Goal: Information Seeking & Learning: Find contact information

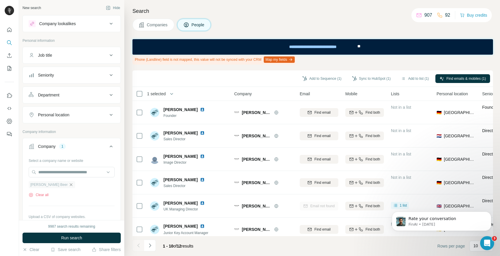
click at [69, 184] on icon "button" at bounding box center [71, 185] width 5 height 5
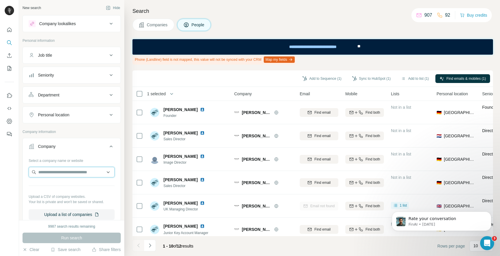
click at [57, 173] on input "text" at bounding box center [72, 172] width 86 height 11
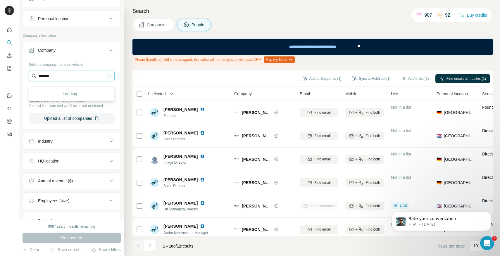
scroll to position [90, 0]
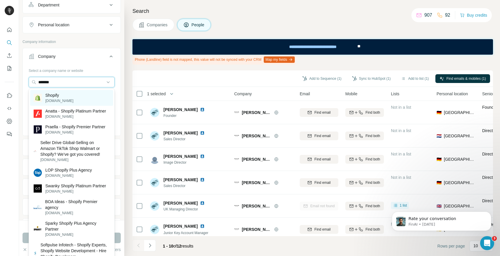
type input "*******"
click at [68, 96] on div "Shopify [DOMAIN_NAME]" at bounding box center [71, 98] width 83 height 16
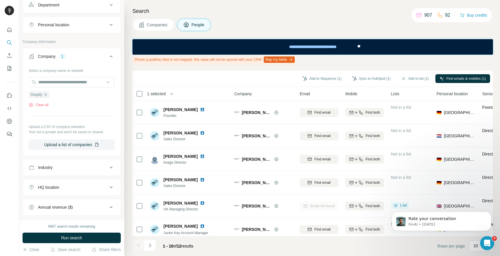
click at [72, 190] on div "HQ location" at bounding box center [68, 188] width 79 height 6
click at [66, 203] on input "text" at bounding box center [72, 202] width 86 height 11
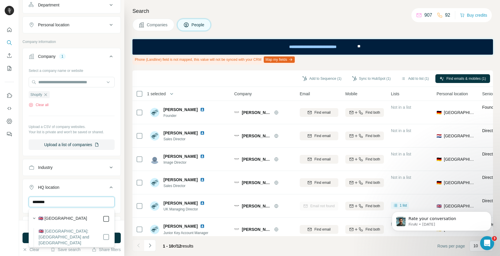
type input "********"
click at [58, 202] on input "********" at bounding box center [72, 202] width 86 height 11
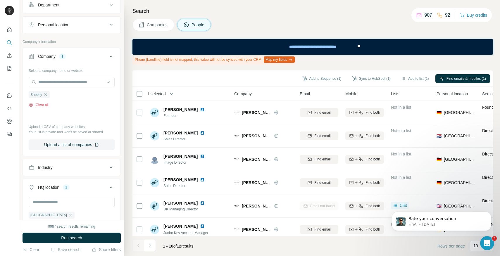
click at [113, 188] on icon at bounding box center [111, 187] width 7 height 7
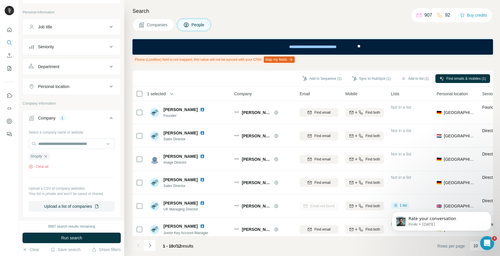
click at [96, 84] on div "Personal location" at bounding box center [68, 87] width 79 height 6
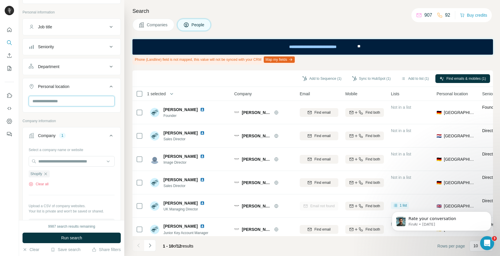
click at [64, 101] on input "text" at bounding box center [72, 101] width 86 height 11
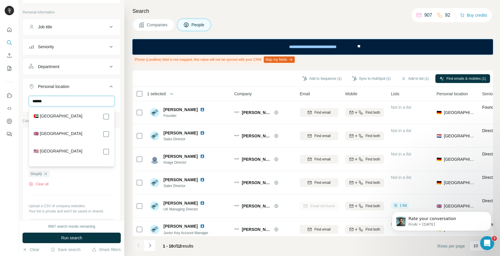
type input "******"
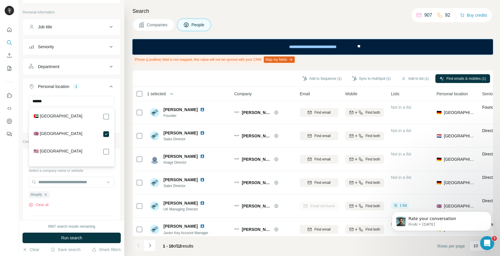
click at [111, 66] on icon at bounding box center [111, 66] width 7 height 7
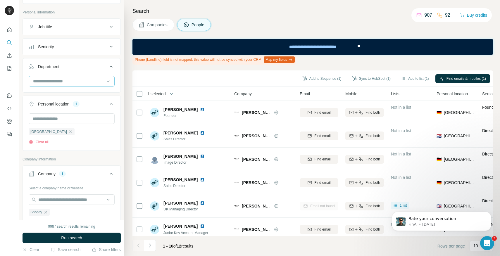
click at [83, 83] on input at bounding box center [68, 81] width 72 height 6
type input "****"
click at [81, 92] on p "Marketing and Advertising" at bounding box center [57, 95] width 47 height 6
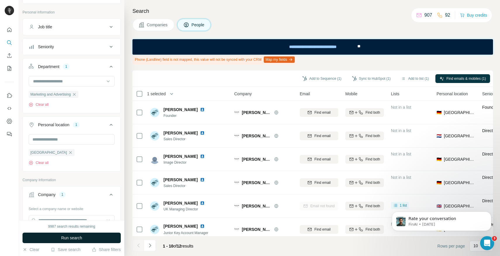
click at [83, 234] on button "Run search" at bounding box center [72, 238] width 98 height 11
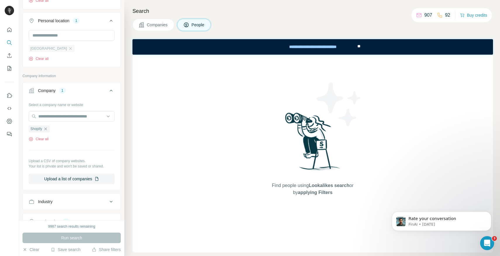
scroll to position [133, 0]
click at [68, 239] on div "Run search" at bounding box center [72, 238] width 98 height 11
click at [55, 118] on input "text" at bounding box center [72, 115] width 86 height 11
click at [59, 236] on div "Run search" at bounding box center [72, 238] width 98 height 11
click at [161, 23] on span "Companies" at bounding box center [157, 25] width 21 height 6
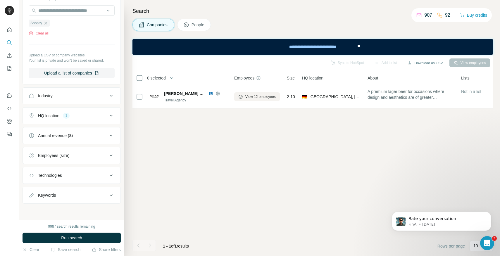
scroll to position [71, 0]
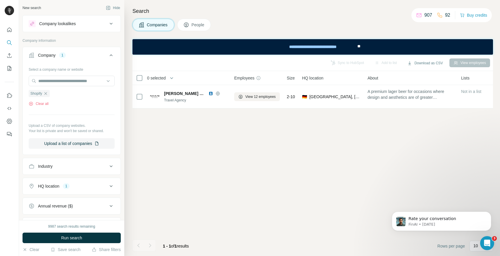
click at [110, 185] on icon at bounding box center [111, 186] width 7 height 7
click at [68, 216] on icon "button" at bounding box center [70, 214] width 5 height 5
click at [111, 188] on icon at bounding box center [111, 186] width 7 height 7
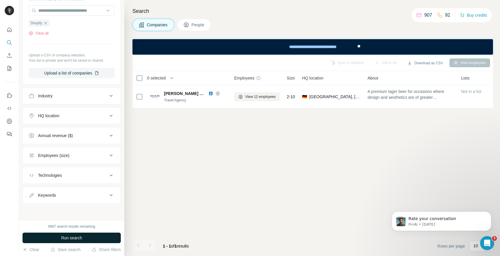
click at [75, 236] on span "Run search" at bounding box center [71, 238] width 21 height 6
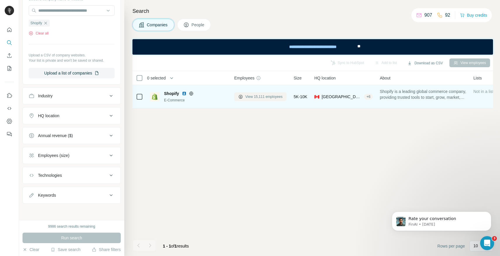
click at [261, 93] on button "View 15,111 employees" at bounding box center [260, 96] width 52 height 9
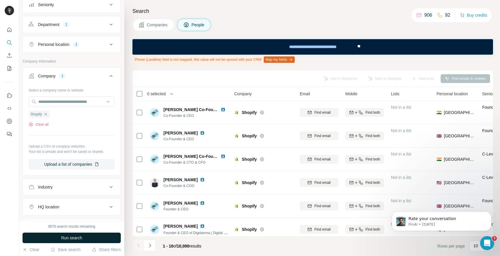
click at [68, 239] on span "Run search" at bounding box center [71, 238] width 21 height 6
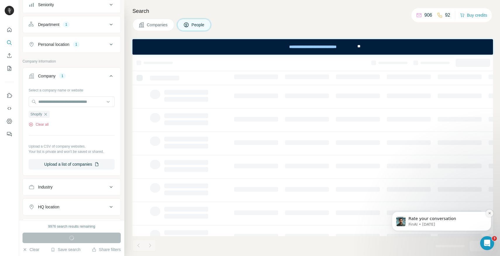
click at [491, 215] on button "Dismiss notification" at bounding box center [490, 214] width 8 height 8
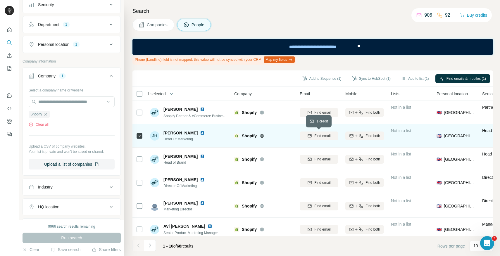
click at [325, 137] on span "Find email" at bounding box center [323, 135] width 16 height 5
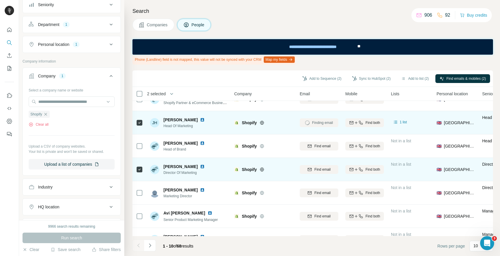
scroll to position [13, 0]
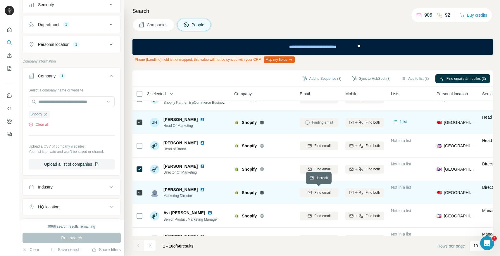
click at [316, 193] on span "Find email" at bounding box center [323, 192] width 16 height 5
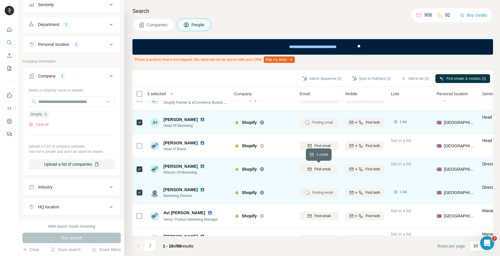
click at [320, 172] on button "Find email" at bounding box center [319, 169] width 39 height 9
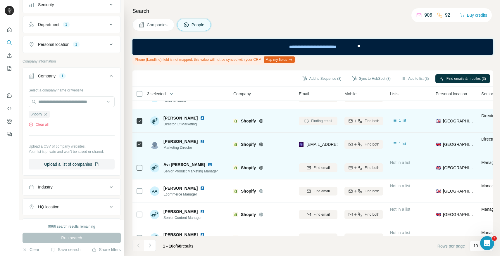
scroll to position [61, 1]
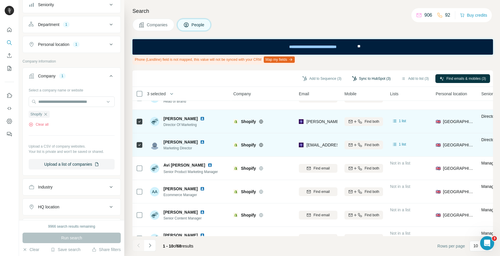
click at [369, 78] on button "Sync to HubSpot (3)" at bounding box center [371, 78] width 47 height 9
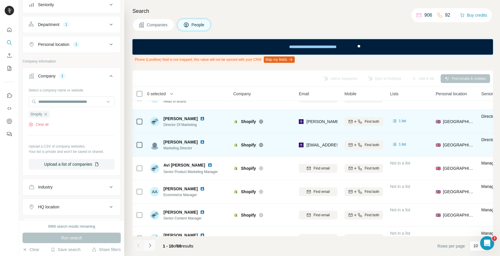
click at [150, 245] on icon "Navigate to next page" at bounding box center [150, 246] width 6 height 6
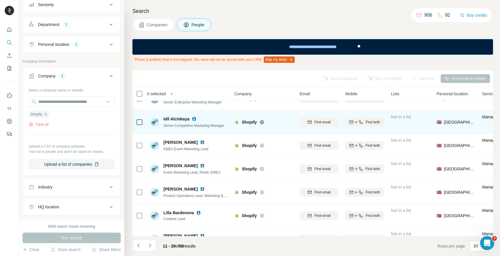
scroll to position [99, 0]
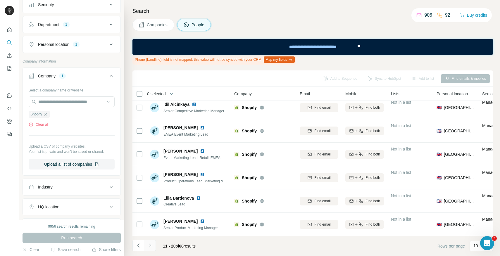
click at [148, 246] on icon "Navigate to next page" at bounding box center [150, 246] width 6 height 6
click at [150, 244] on icon "Navigate to next page" at bounding box center [150, 246] width 6 height 6
click at [150, 247] on icon "Navigate to next page" at bounding box center [150, 246] width 6 height 6
click at [151, 246] on icon "Navigate to next page" at bounding box center [150, 246] width 2 height 4
click at [151, 247] on icon "Navigate to next page" at bounding box center [150, 246] width 6 height 6
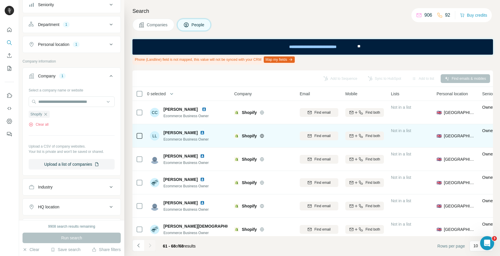
scroll to position [52, 0]
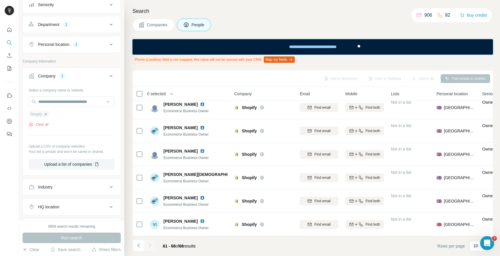
click at [44, 113] on icon "button" at bounding box center [45, 114] width 5 height 5
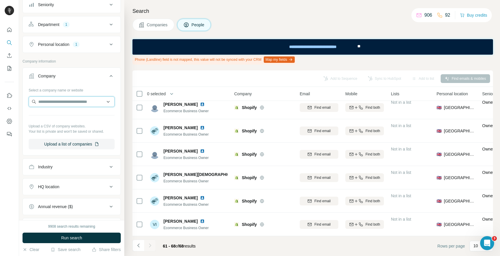
click at [52, 102] on input "text" at bounding box center [72, 102] width 86 height 11
paste input "**********"
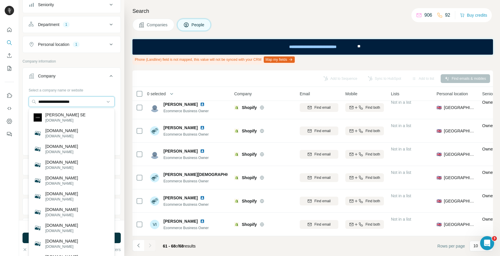
type input "**********"
click at [65, 119] on p "[DOMAIN_NAME]" at bounding box center [65, 120] width 40 height 5
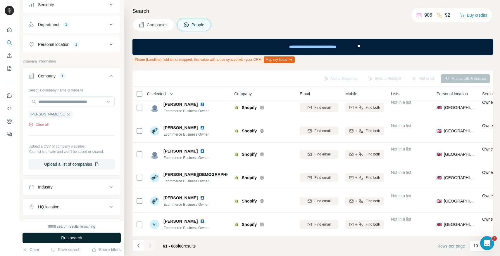
click at [74, 241] on button "Run search" at bounding box center [72, 238] width 98 height 11
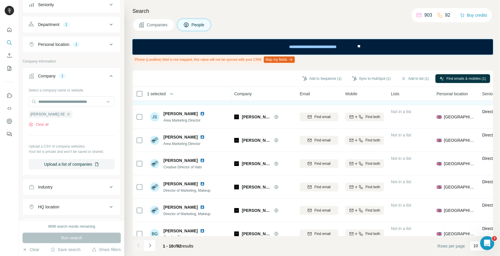
scroll to position [99, 0]
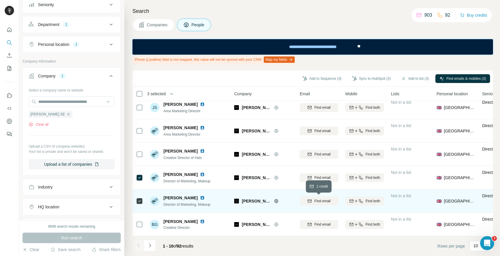
click at [324, 203] on span "Find email" at bounding box center [323, 201] width 16 height 5
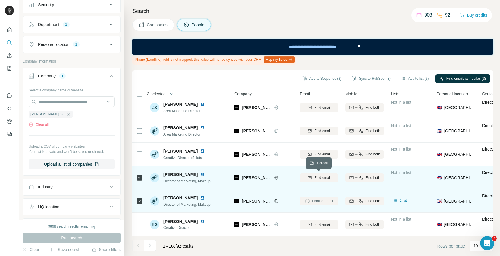
click at [322, 180] on span "Find email" at bounding box center [323, 177] width 16 height 5
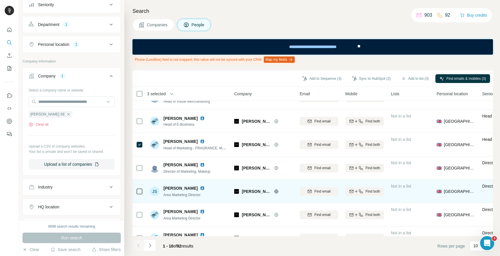
scroll to position [14, 0]
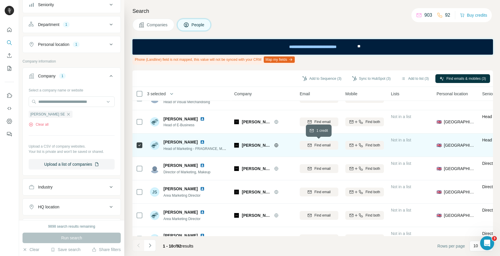
click at [323, 147] on span "Find email" at bounding box center [323, 145] width 16 height 5
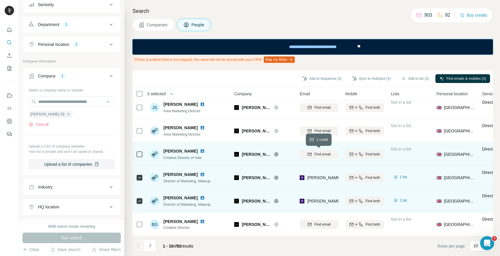
scroll to position [0, 0]
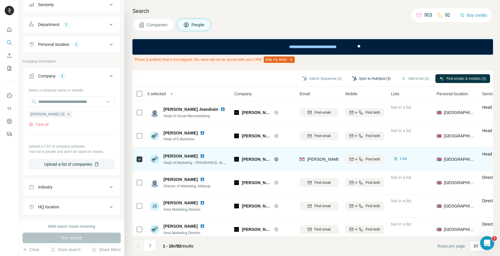
click at [372, 78] on button "Sync to HubSpot (3)" at bounding box center [371, 78] width 47 height 9
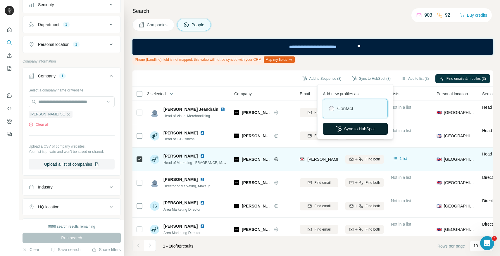
click at [366, 130] on button "Sync to HubSpot" at bounding box center [355, 129] width 65 height 12
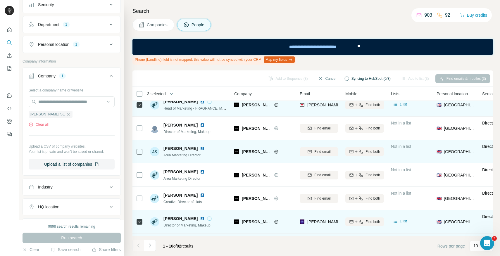
scroll to position [99, 0]
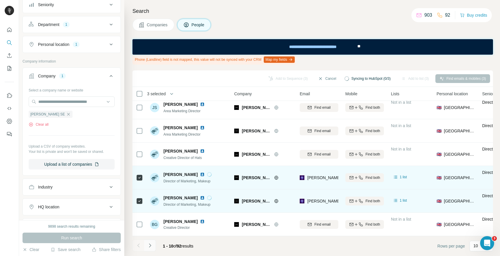
click at [150, 246] on icon "Navigate to next page" at bounding box center [150, 246] width 6 height 6
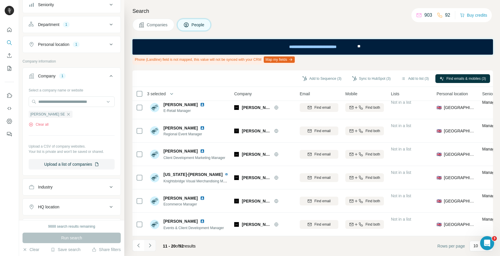
click at [150, 245] on icon "Navigate to next page" at bounding box center [150, 246] width 2 height 4
click at [152, 248] on icon "Navigate to next page" at bounding box center [150, 246] width 6 height 6
click at [66, 116] on icon "button" at bounding box center [68, 114] width 5 height 5
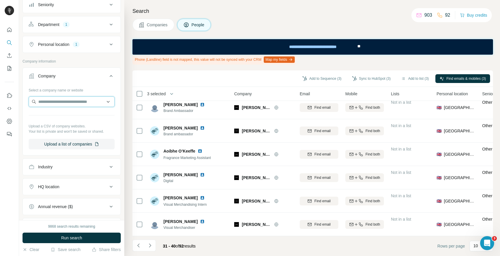
click at [62, 103] on input "text" at bounding box center [72, 102] width 86 height 11
paste input "**********"
type input "**********"
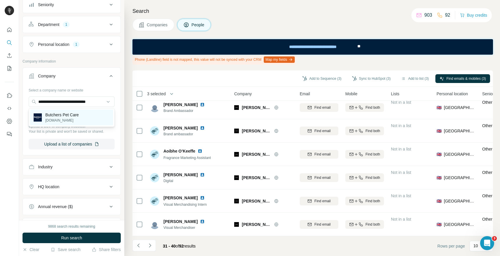
click at [64, 116] on p "Butchers Pet Care" at bounding box center [61, 115] width 33 height 6
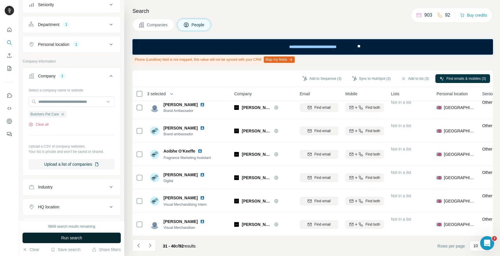
click at [72, 237] on span "Run search" at bounding box center [71, 238] width 21 height 6
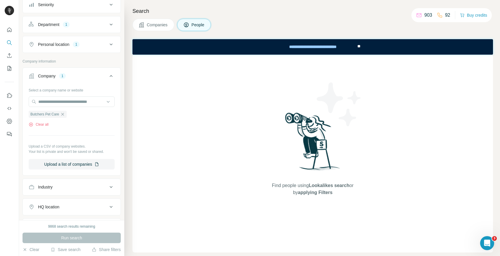
click at [112, 42] on icon at bounding box center [111, 44] width 7 height 7
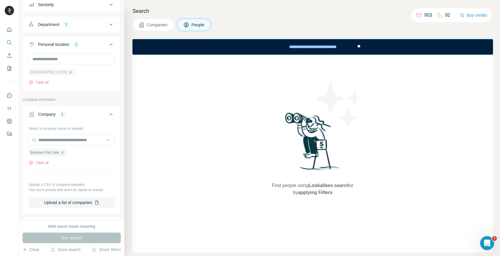
click at [68, 73] on icon "button" at bounding box center [70, 72] width 5 height 5
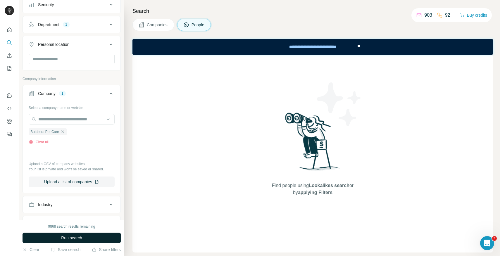
click at [75, 239] on span "Run search" at bounding box center [71, 238] width 21 height 6
click at [151, 26] on span "Companies" at bounding box center [157, 25] width 21 height 6
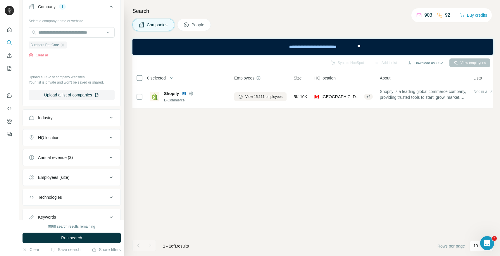
scroll to position [71, 0]
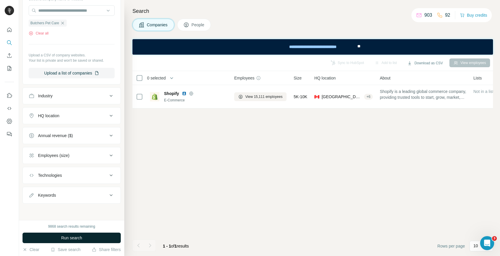
click at [67, 239] on span "Run search" at bounding box center [71, 238] width 21 height 6
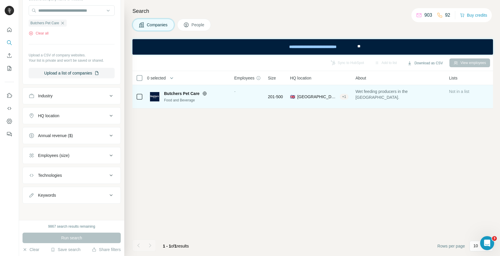
click at [184, 93] on span "Butchers Pet Care" at bounding box center [181, 94] width 35 height 6
click at [156, 96] on img at bounding box center [154, 96] width 9 height 9
click at [186, 91] on span "Butchers Pet Care" at bounding box center [181, 94] width 35 height 6
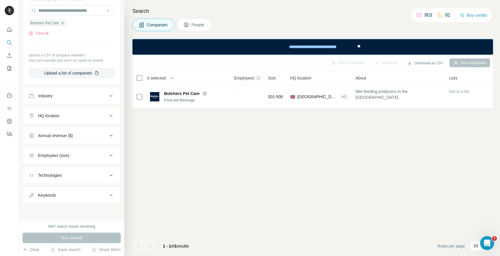
scroll to position [0, 0]
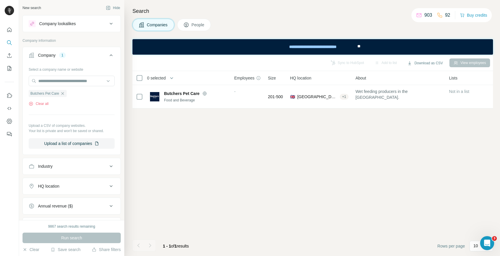
click at [200, 27] on span "People" at bounding box center [198, 25] width 13 height 6
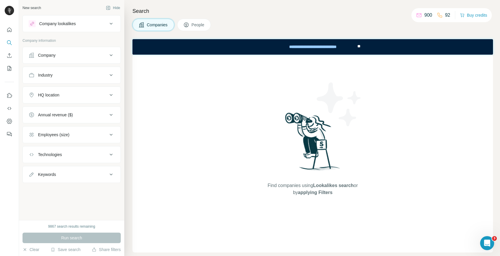
click at [87, 52] on button "Company" at bounding box center [72, 55] width 98 height 14
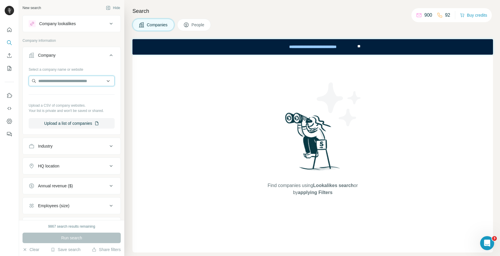
click at [75, 83] on input "text" at bounding box center [72, 81] width 86 height 11
paste input "**********"
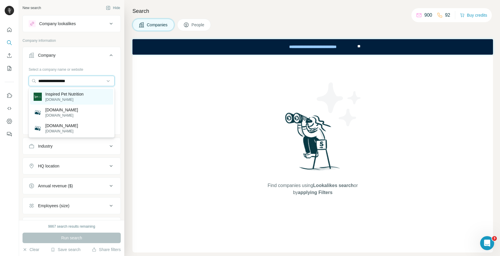
type input "**********"
click at [75, 98] on p "ipn.co.uk" at bounding box center [64, 99] width 38 height 5
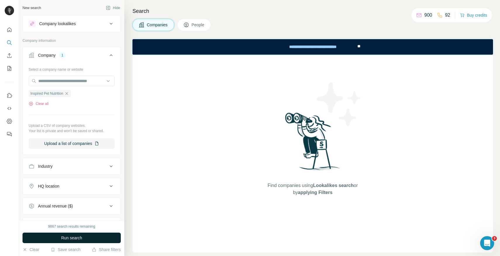
click at [69, 239] on span "Run search" at bounding box center [71, 238] width 21 height 6
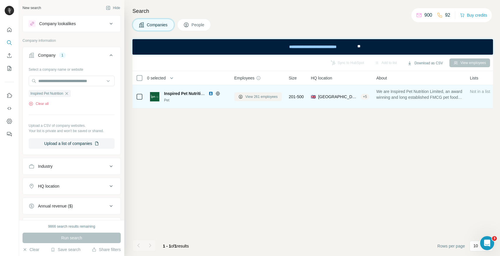
click at [252, 99] on span "View 261 employees" at bounding box center [262, 96] width 32 height 5
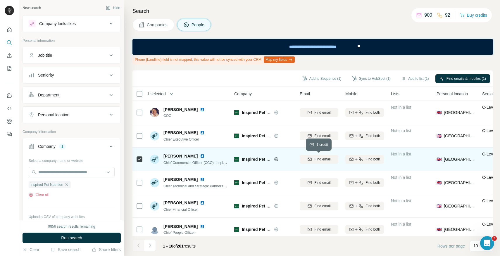
click at [322, 159] on span "Find email" at bounding box center [323, 159] width 16 height 5
click at [367, 80] on button "Sync to HubSpot (1)" at bounding box center [371, 78] width 47 height 9
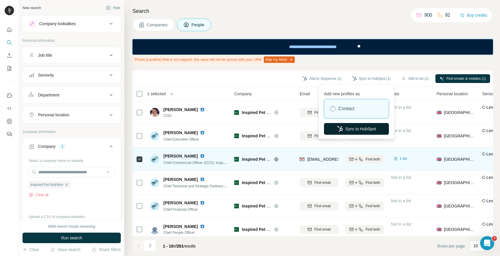
click at [350, 133] on button "Sync to HubSpot" at bounding box center [356, 129] width 65 height 12
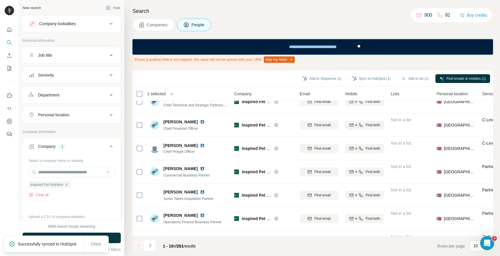
scroll to position [99, 0]
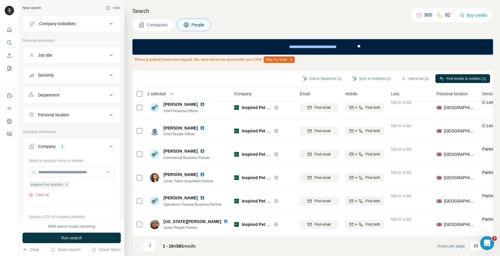
click at [75, 95] on div "Department" at bounding box center [68, 95] width 79 height 6
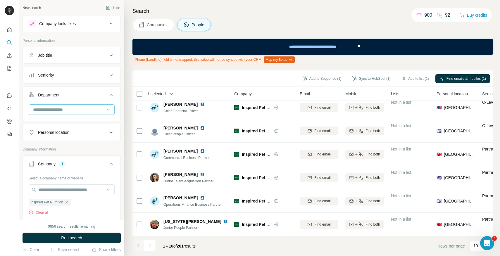
click at [65, 112] on input at bounding box center [68, 110] width 72 height 6
type input "****"
click at [80, 124] on p "Marketing and Advertising" at bounding box center [57, 123] width 47 height 6
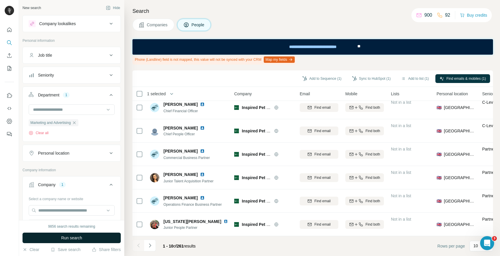
click at [78, 239] on span "Run search" at bounding box center [71, 238] width 21 height 6
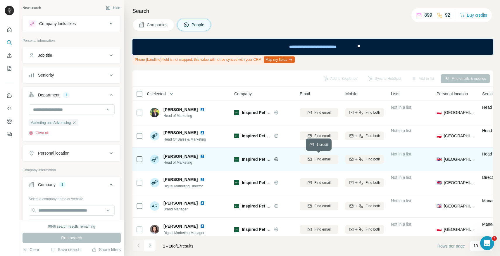
click at [312, 162] on div "Find email" at bounding box center [319, 159] width 39 height 5
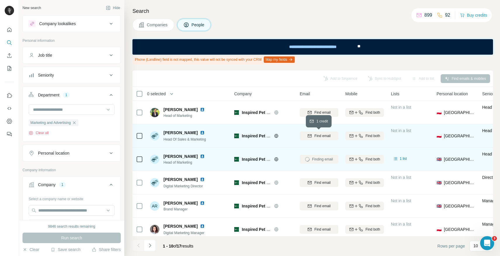
click at [319, 137] on span "Find email" at bounding box center [323, 135] width 16 height 5
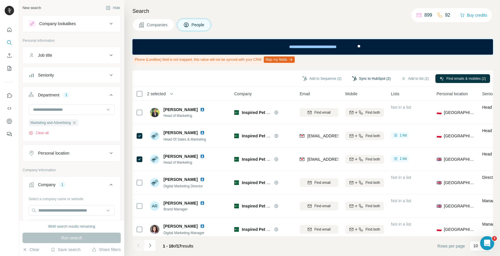
click at [380, 80] on button "Sync to HubSpot (2)" at bounding box center [371, 78] width 47 height 9
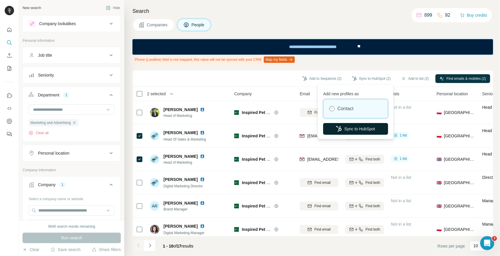
click at [354, 130] on button "Sync to HubSpot" at bounding box center [355, 129] width 65 height 12
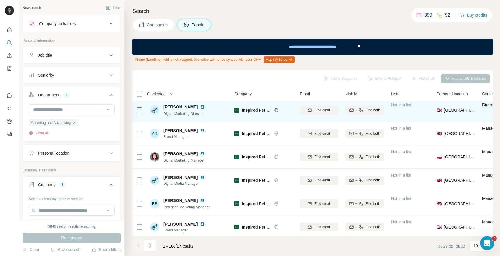
scroll to position [99, 0]
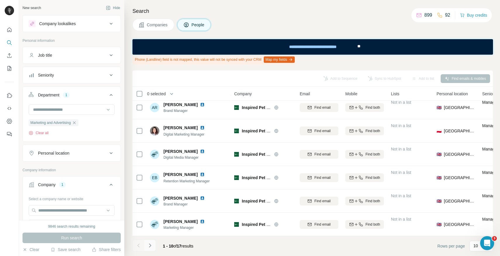
click at [152, 247] on icon "Navigate to next page" at bounding box center [150, 246] width 6 height 6
click at [139, 246] on icon "Navigate to previous page" at bounding box center [139, 246] width 6 height 6
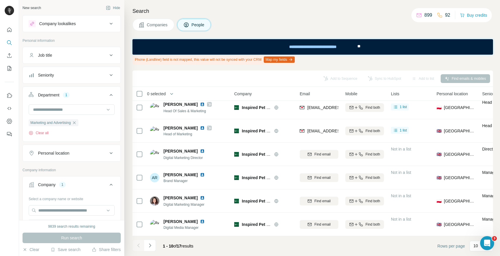
scroll to position [99, 0]
